Goal: Information Seeking & Learning: Learn about a topic

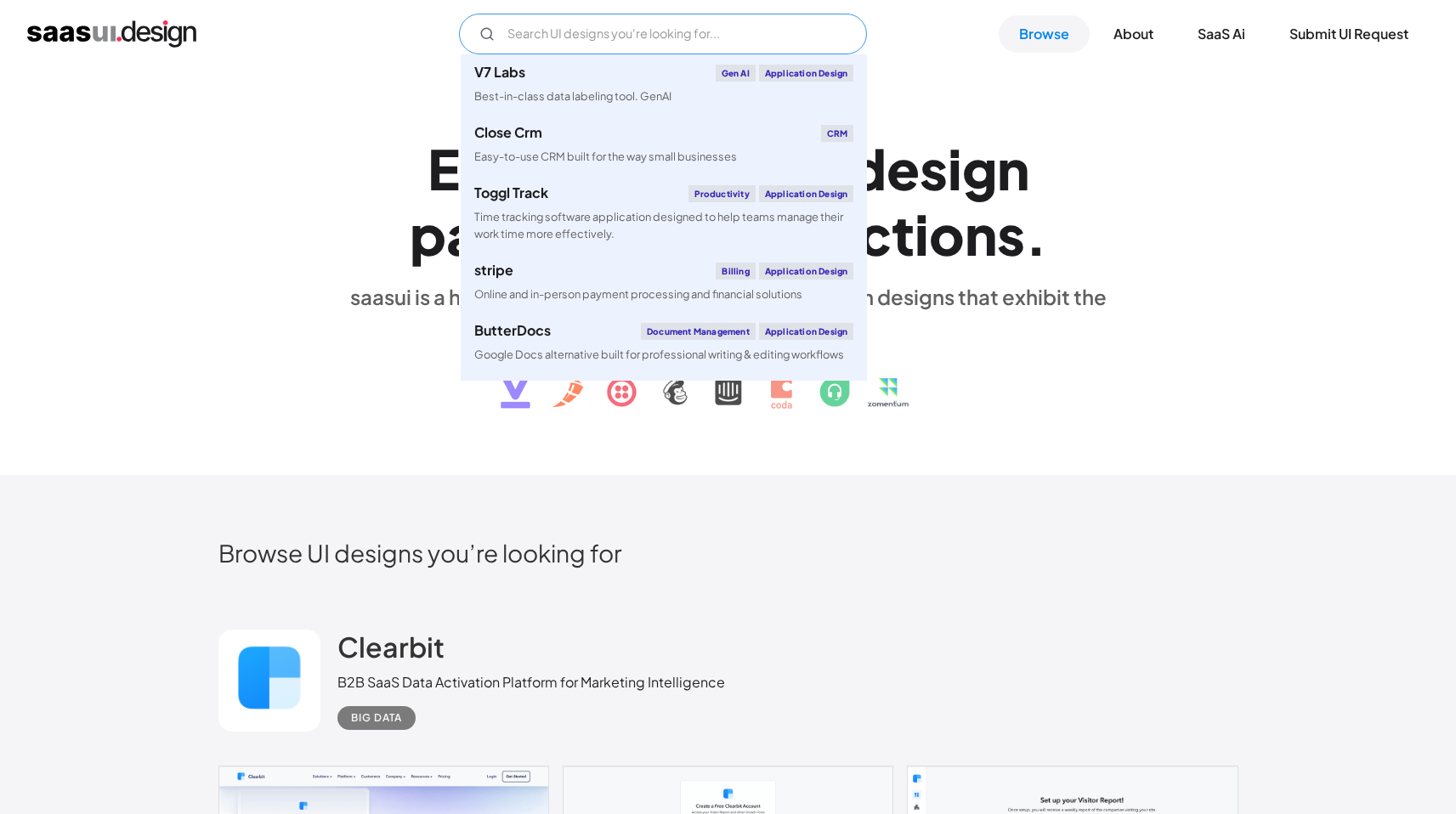
click at [624, 36] on input "Email Form" at bounding box center [663, 34] width 408 height 41
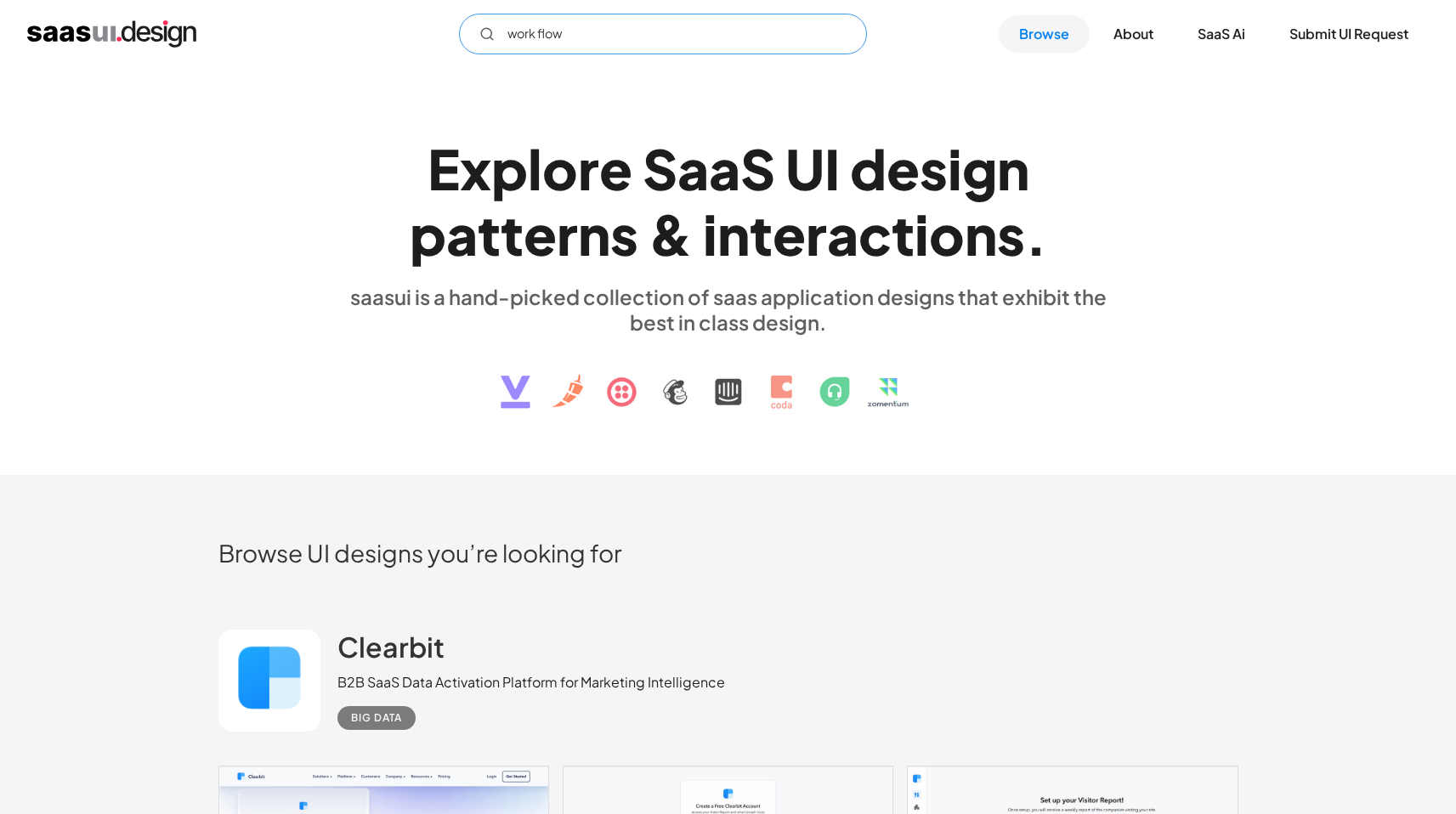
click at [637, 35] on input "work flow" at bounding box center [663, 34] width 408 height 41
type input "work flow"
click at [1046, 38] on link "Browse" at bounding box center [1044, 34] width 91 height 37
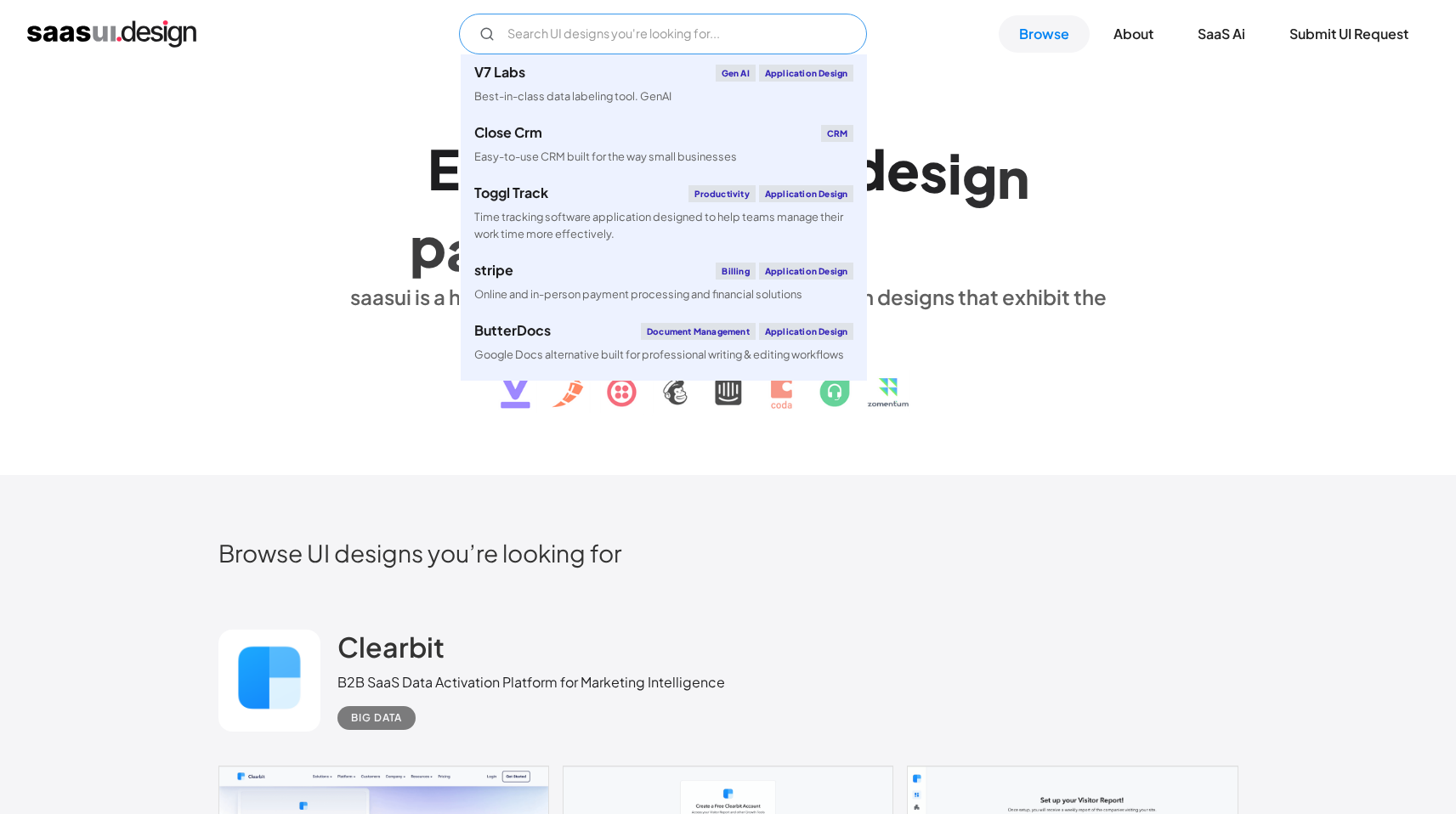
click at [670, 38] on input "Email Form" at bounding box center [663, 34] width 408 height 41
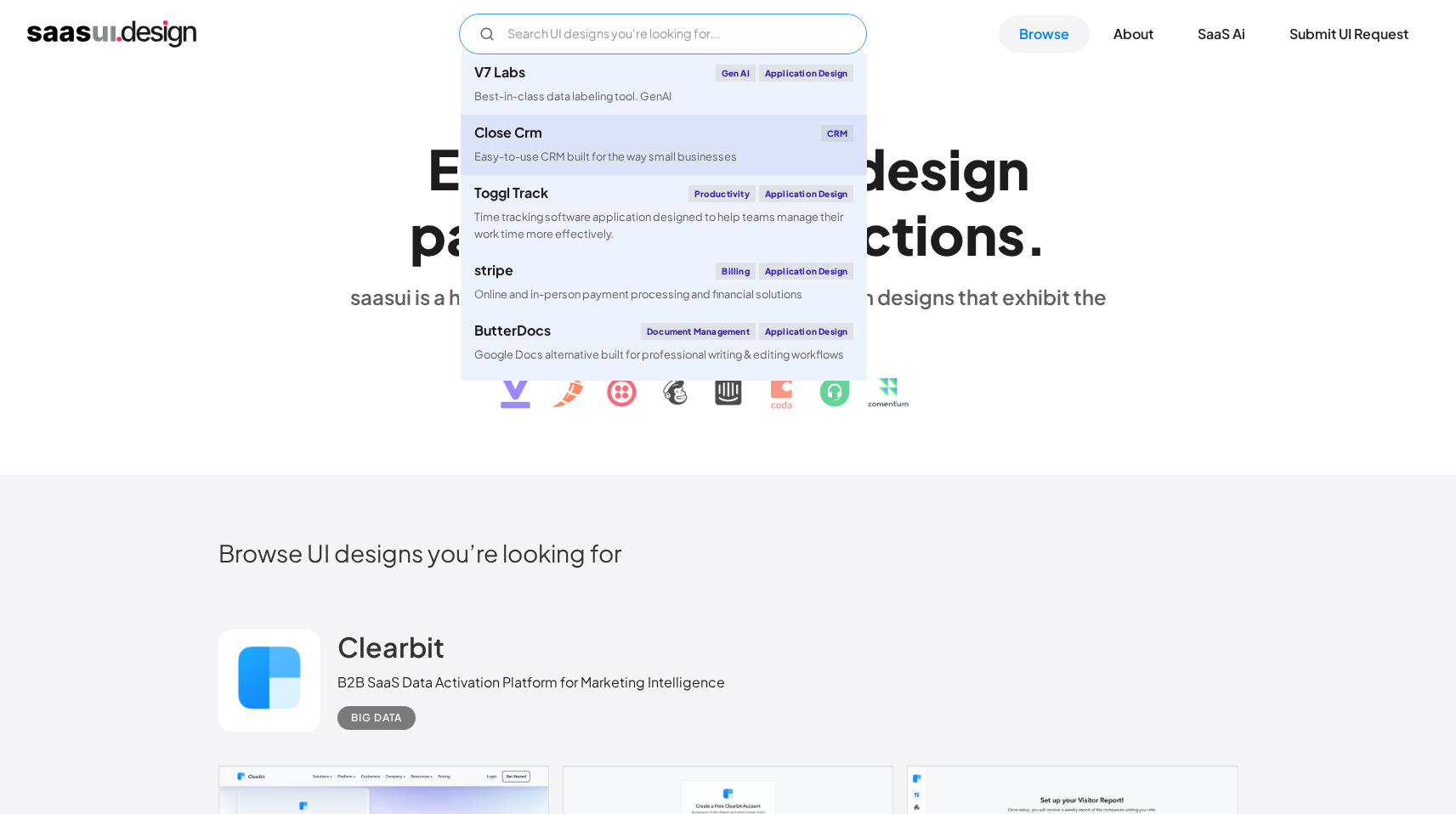
click at [562, 141] on div "Close Crm CRM" at bounding box center [663, 132] width 379 height 17
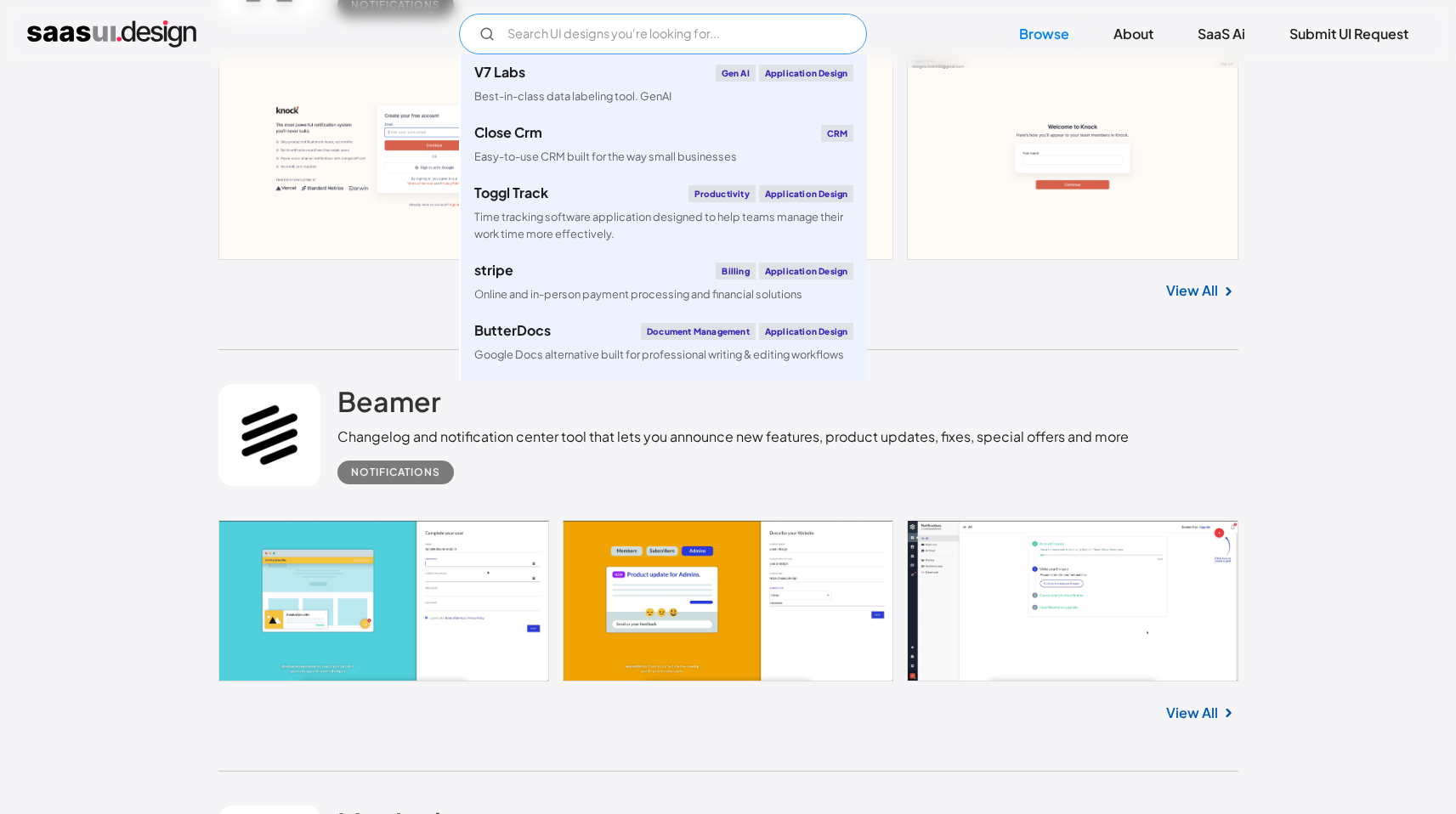
scroll to position [1606, 0]
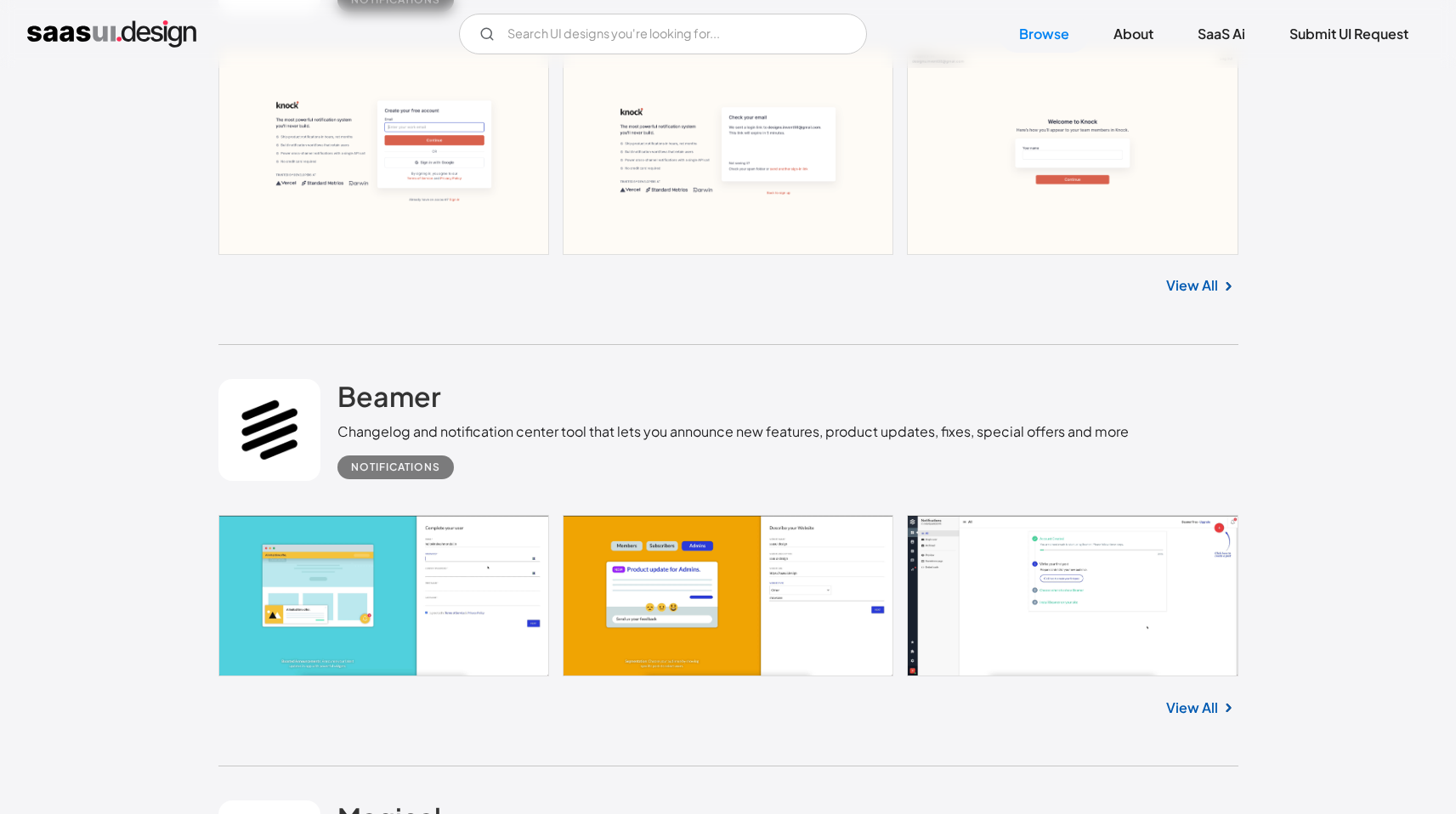
click at [346, 621] on link at bounding box center [729, 595] width 1020 height 160
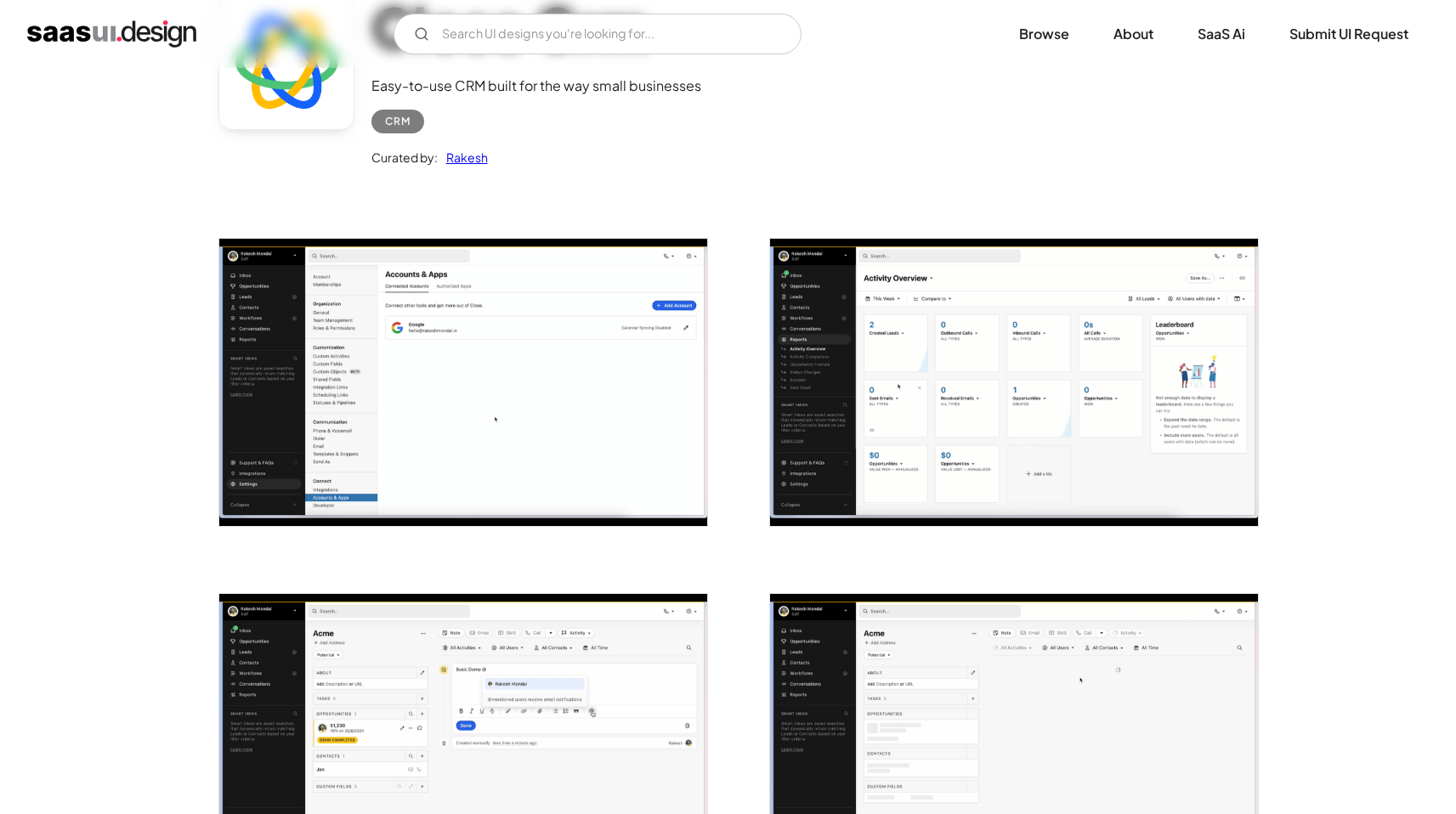
scroll to position [507, 0]
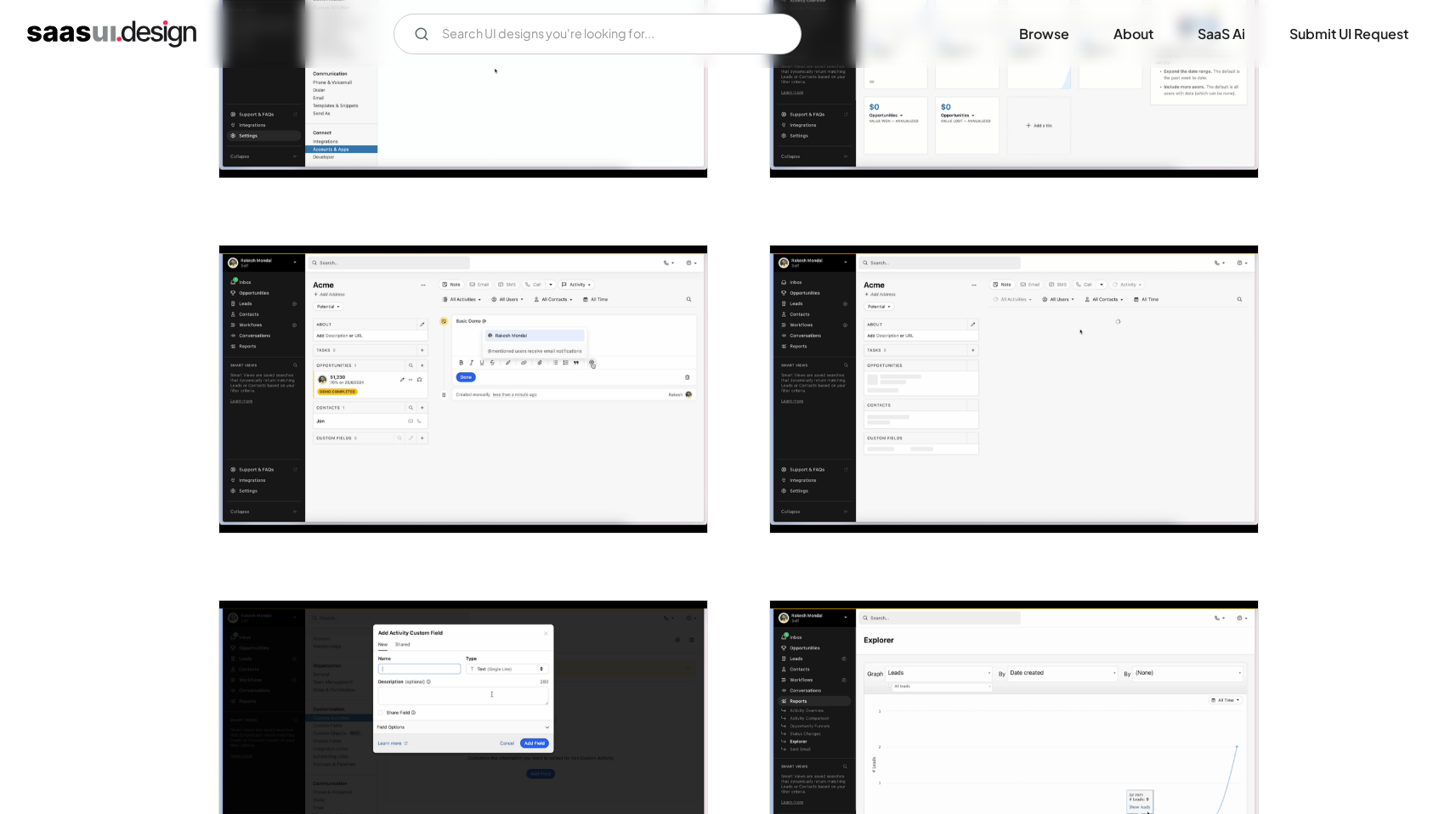
click at [395, 343] on img "open lightbox" at bounding box center [464, 389] width 488 height 287
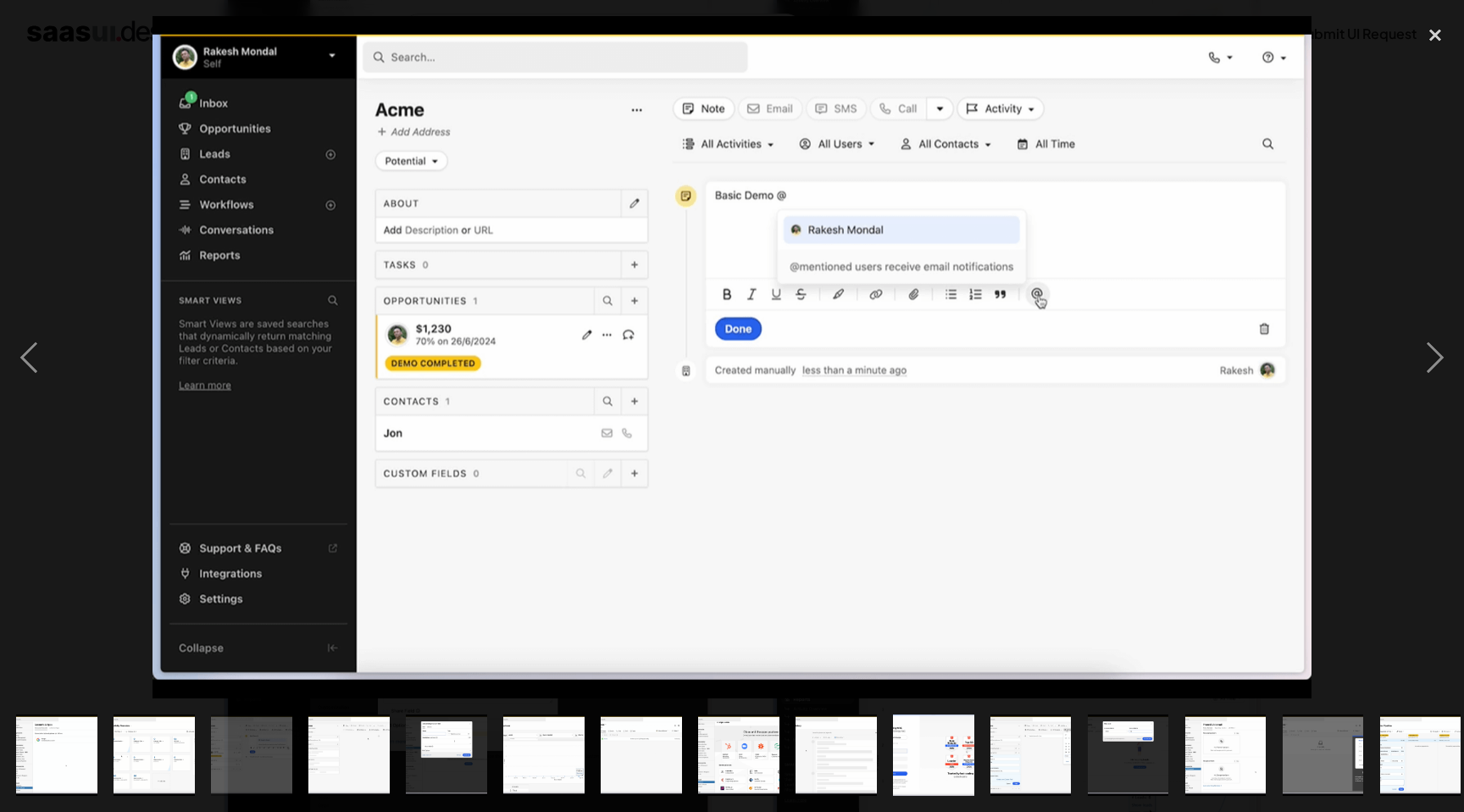
click at [114, 468] on div at bounding box center [732, 357] width 1464 height 682
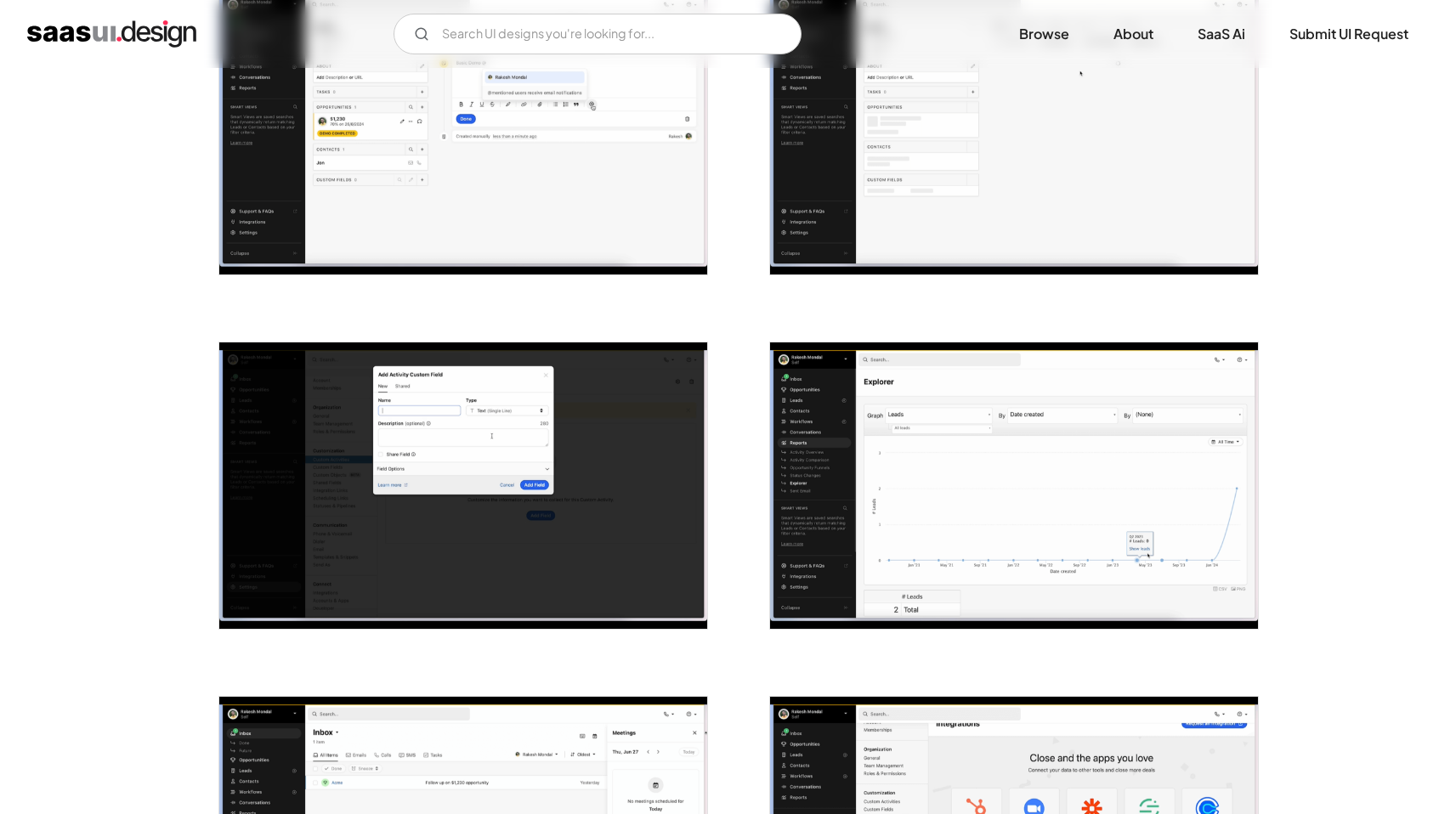
scroll to position [0, 0]
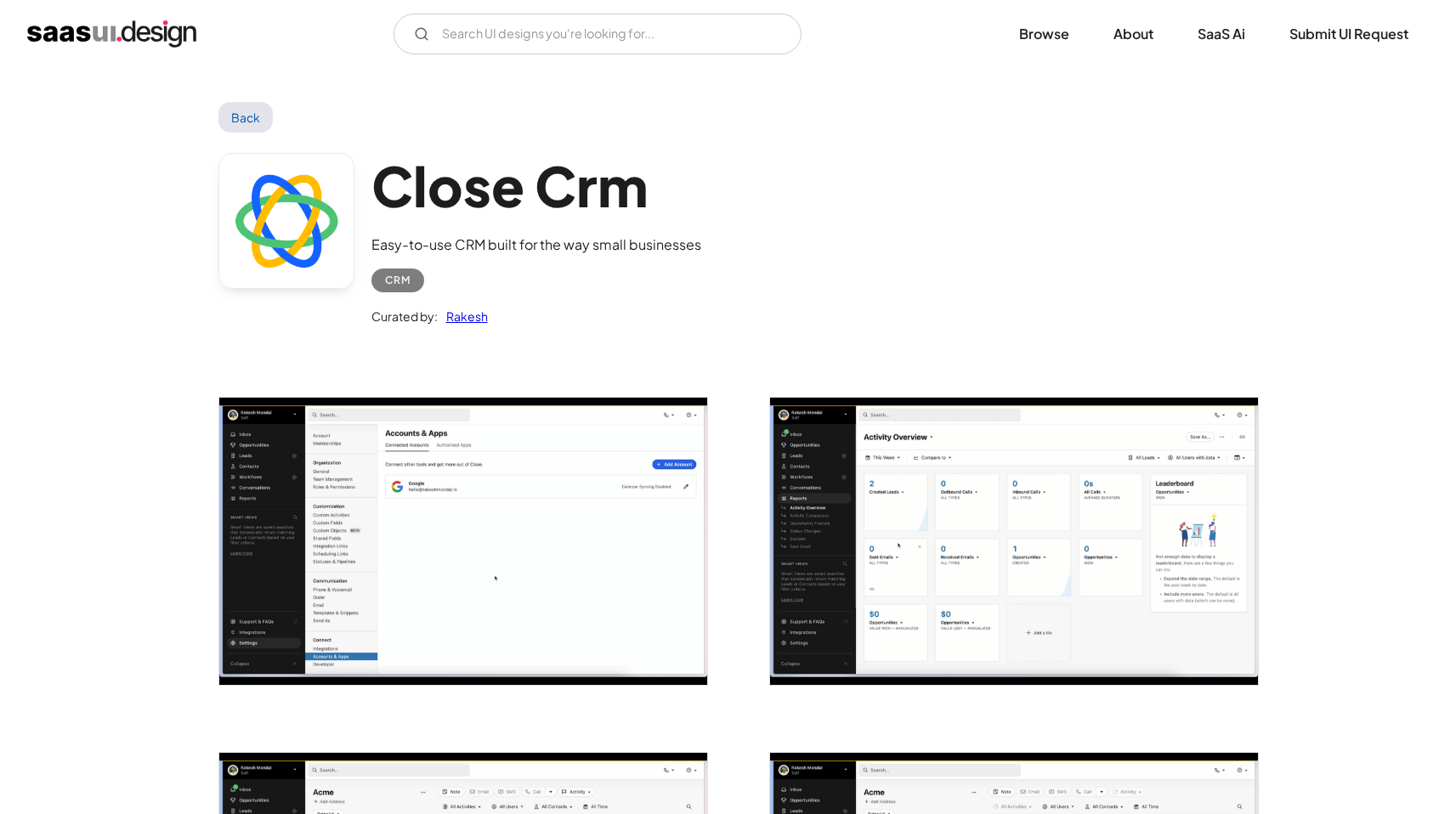
click at [253, 120] on link "Back" at bounding box center [246, 117] width 55 height 31
click at [250, 119] on link "Back" at bounding box center [246, 117] width 55 height 31
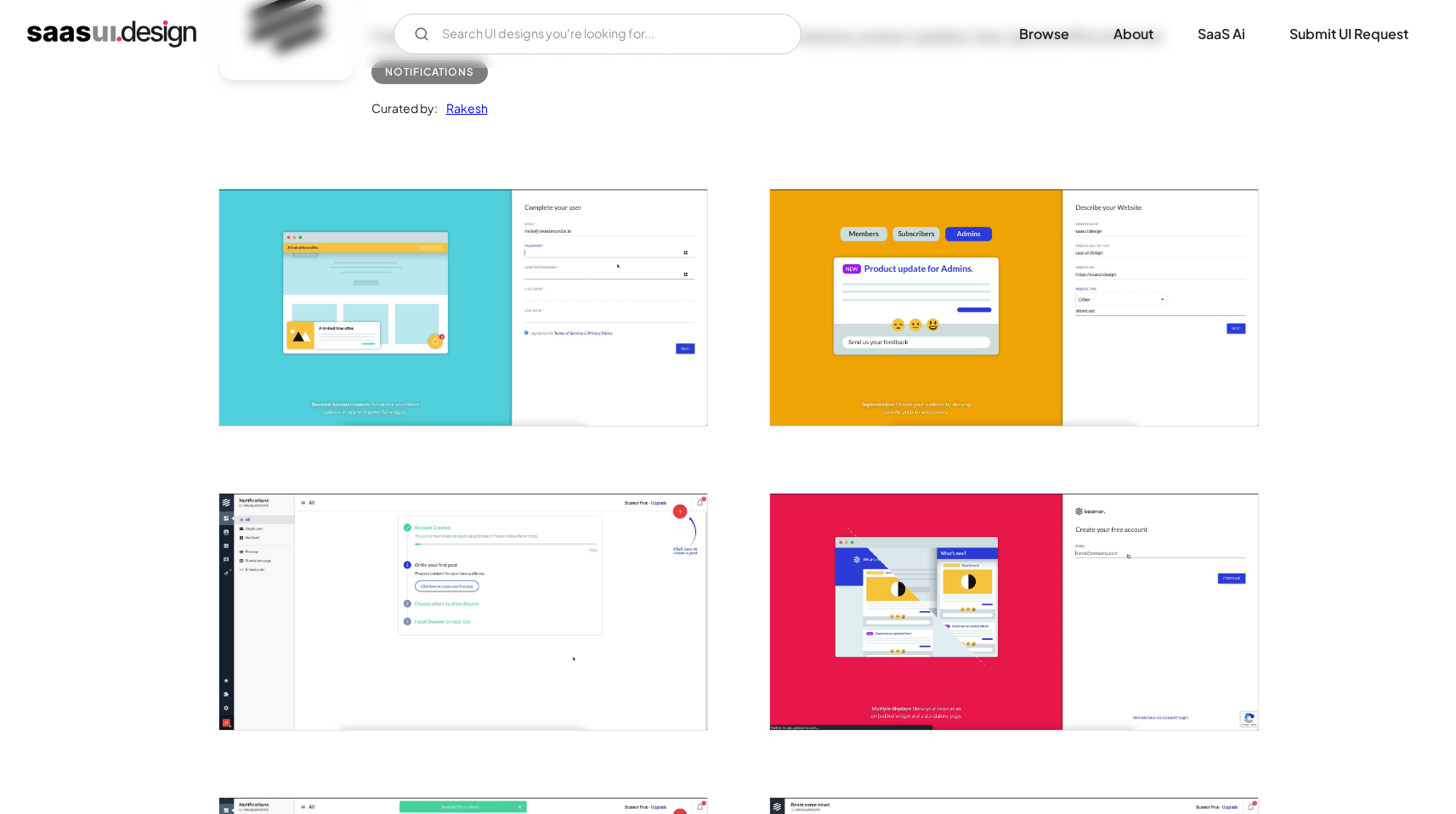
scroll to position [567, 0]
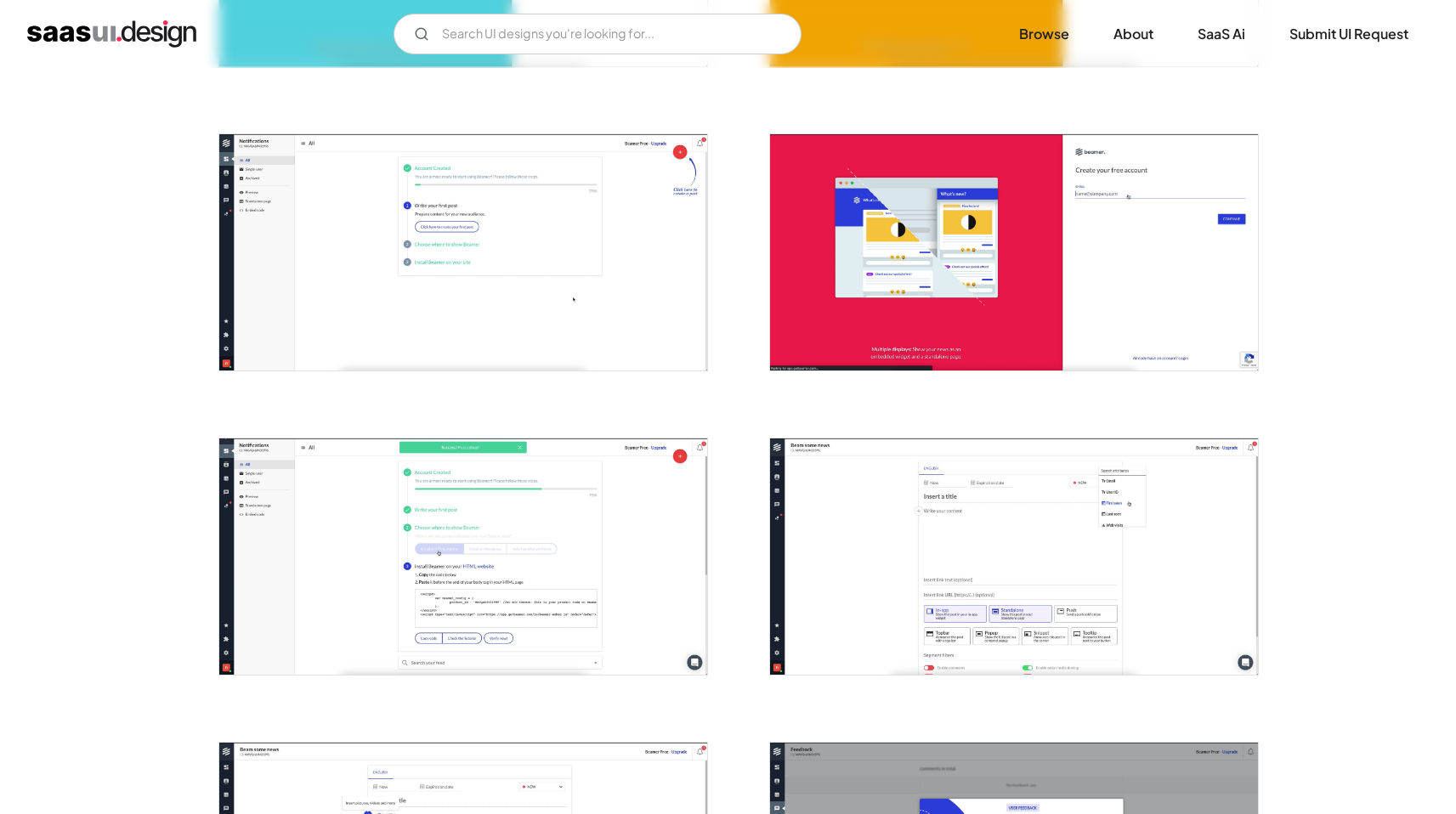
click at [439, 557] on img "open lightbox" at bounding box center [464, 556] width 488 height 236
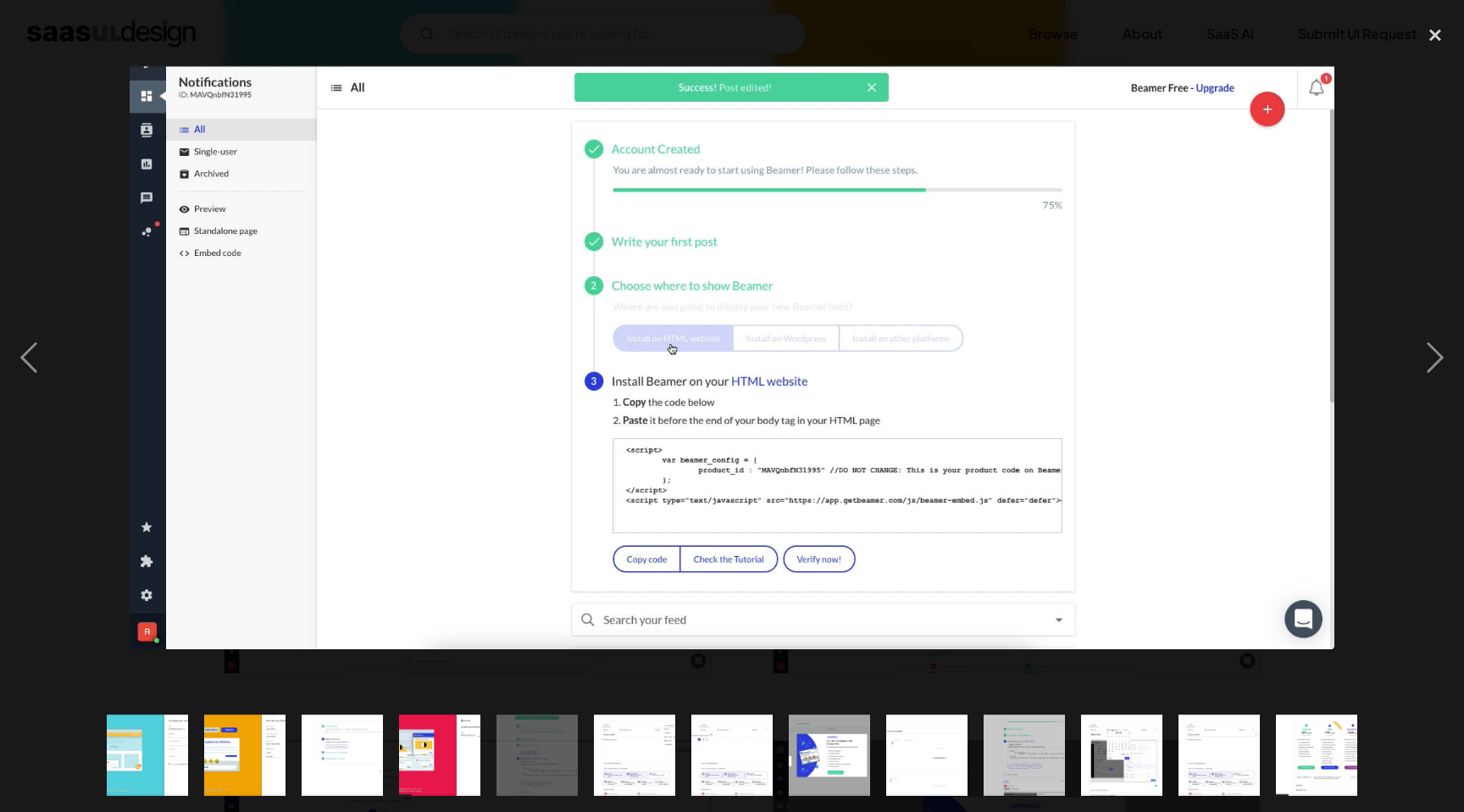
click at [126, 589] on div at bounding box center [732, 357] width 1464 height 682
